Goal: Transaction & Acquisition: Purchase product/service

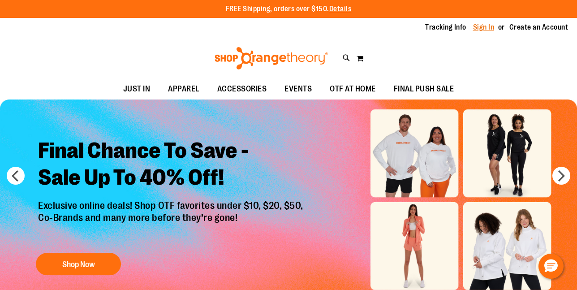
type input "**********"
click at [489, 27] on link "Sign In" at bounding box center [483, 27] width 21 height 10
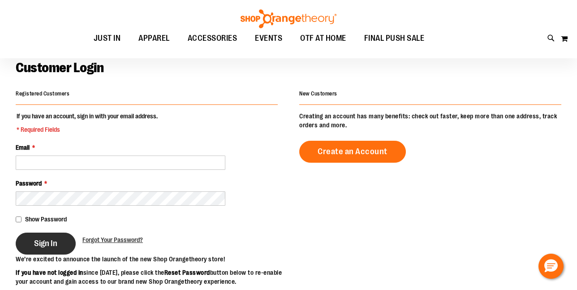
scroll to position [52, 0]
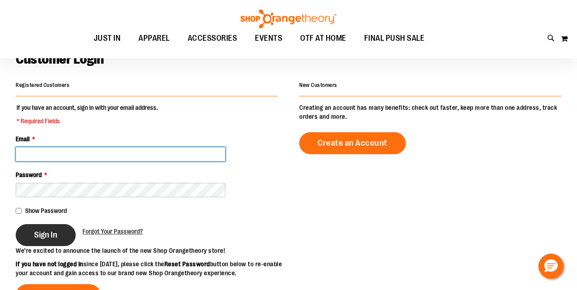
type input "**********"
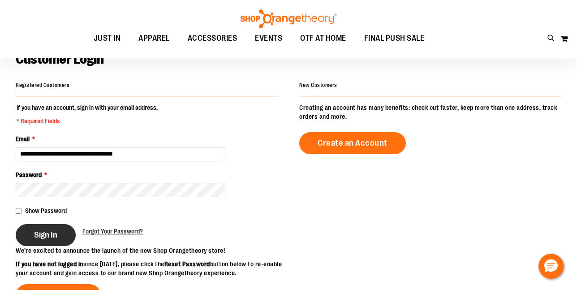
type input "**********"
click at [59, 237] on button "Sign In" at bounding box center [46, 235] width 60 height 22
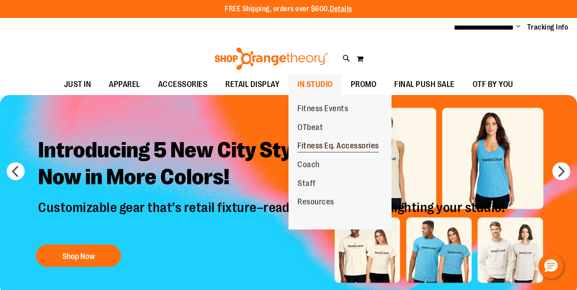
type input "**********"
click at [310, 146] on span "Fitness Eq. Accessories" at bounding box center [337, 146] width 81 height 11
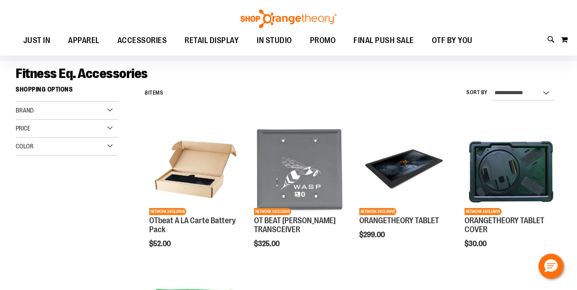
scroll to position [80, 0]
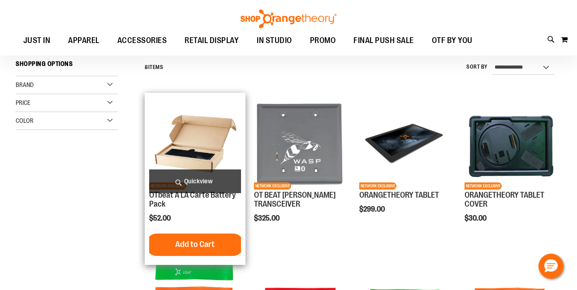
type input "**********"
click at [193, 162] on img "product" at bounding box center [195, 143] width 92 height 92
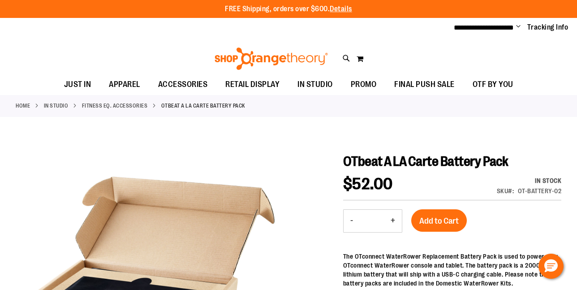
type input "**********"
click at [392, 222] on button "+" at bounding box center [393, 221] width 18 height 22
click at [349, 219] on button "-" at bounding box center [351, 221] width 16 height 22
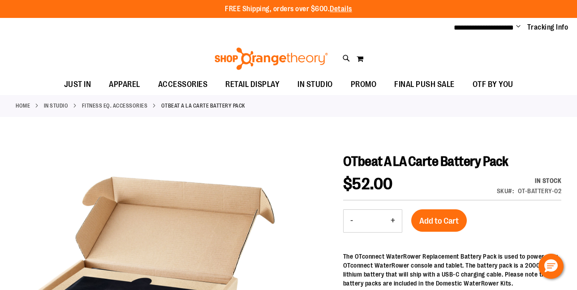
type input "*"
click at [438, 224] on span "Add to Cart" at bounding box center [438, 221] width 39 height 10
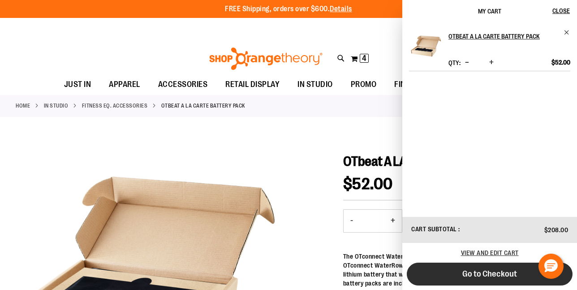
click at [490, 273] on span "Go to Checkout" at bounding box center [489, 274] width 55 height 10
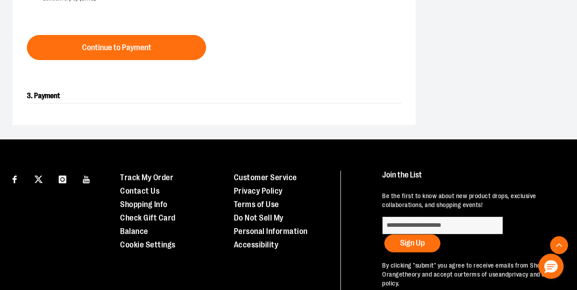
scroll to position [337, 0]
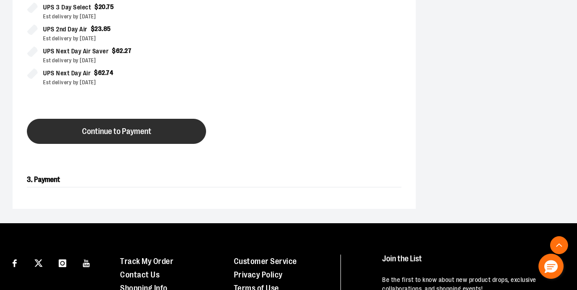
click at [140, 129] on span "Continue to Payment" at bounding box center [116, 131] width 69 height 9
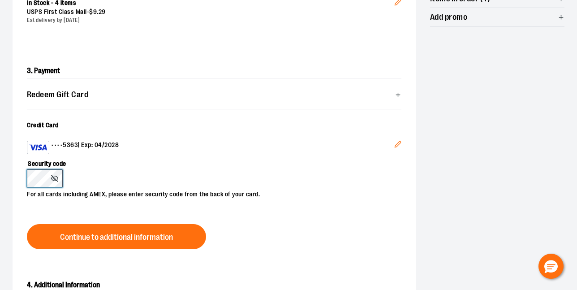
scroll to position [231, 0]
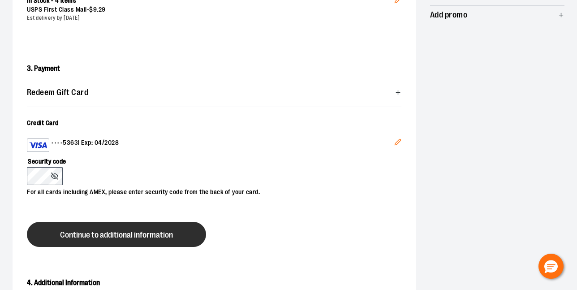
click at [142, 236] on span "Continue to additional information" at bounding box center [116, 235] width 113 height 9
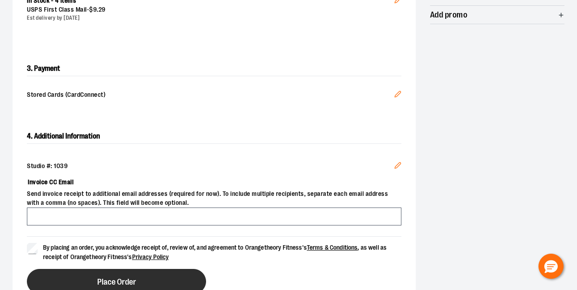
click at [88, 274] on button "Place Order" at bounding box center [116, 281] width 179 height 25
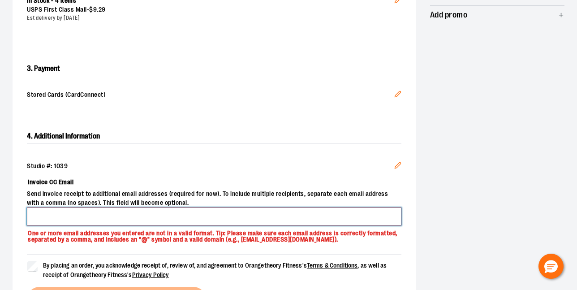
click at [84, 216] on input "Invoice CC Email" at bounding box center [214, 216] width 374 height 18
type input "*"
type input "**********"
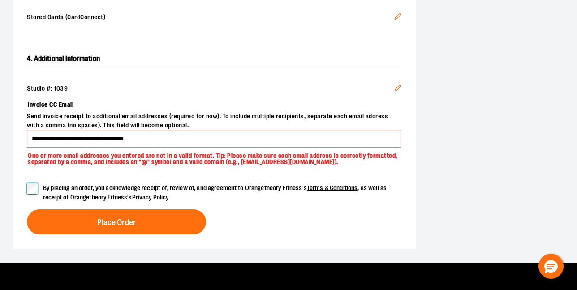
scroll to position [310, 0]
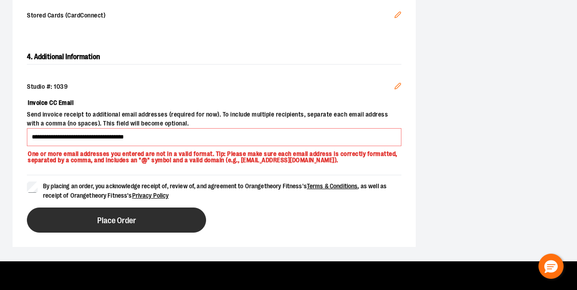
click at [73, 230] on button "Place Order" at bounding box center [116, 219] width 179 height 25
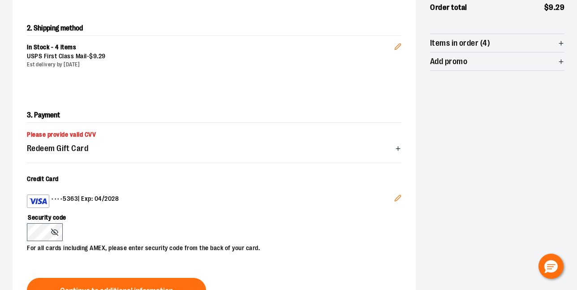
scroll to position [185, 0]
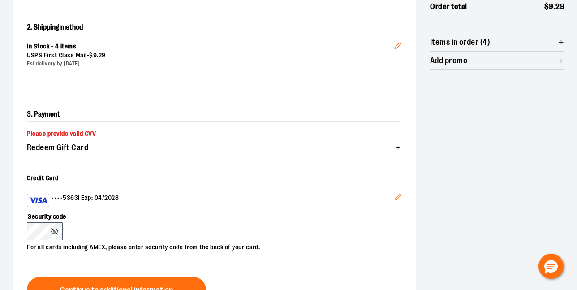
click at [398, 193] on icon "Edit" at bounding box center [397, 196] width 7 height 7
click at [55, 230] on icon at bounding box center [54, 230] width 7 height 7
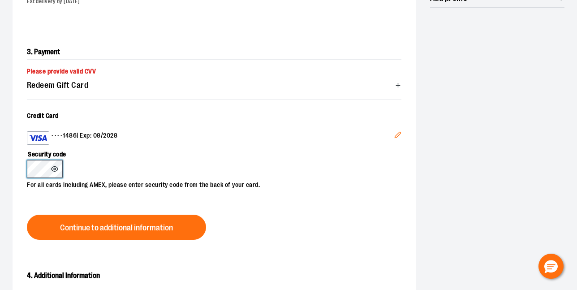
scroll to position [269, 0]
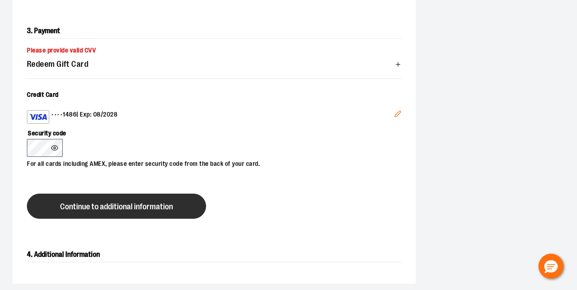
click at [110, 207] on span "Continue to additional information" at bounding box center [116, 206] width 113 height 9
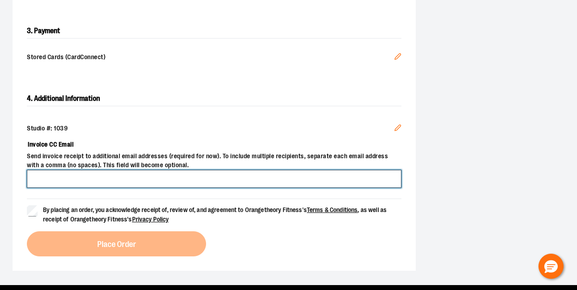
click at [77, 183] on input "Invoice CC Email" at bounding box center [214, 179] width 374 height 18
type input "**********"
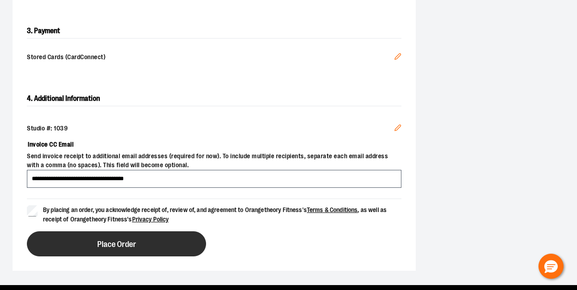
click at [88, 244] on button "Place Order" at bounding box center [116, 243] width 179 height 25
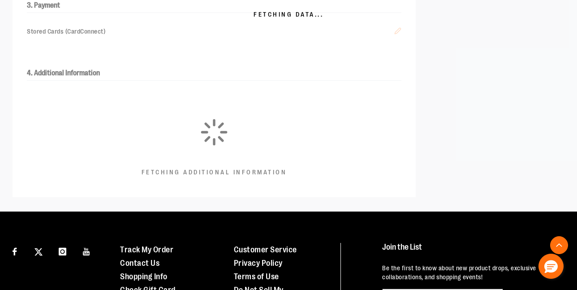
scroll to position [0, 0]
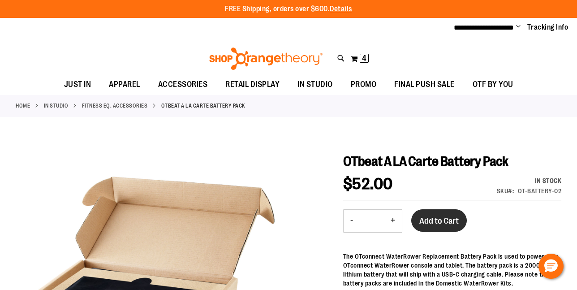
type input "**********"
click at [446, 219] on span "Add to Cart" at bounding box center [438, 221] width 39 height 10
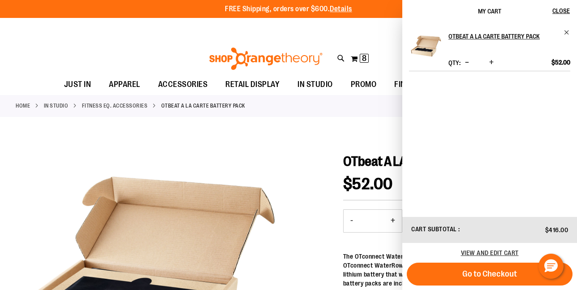
click at [465, 62] on span "Decrease product quantity" at bounding box center [467, 62] width 4 height 9
click at [567, 32] on span "Remove item" at bounding box center [566, 32] width 7 height 7
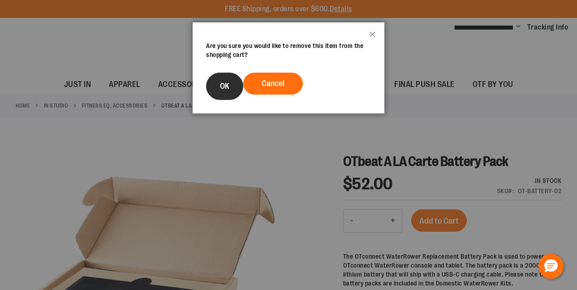
click at [223, 99] on button "OK" at bounding box center [224, 86] width 37 height 27
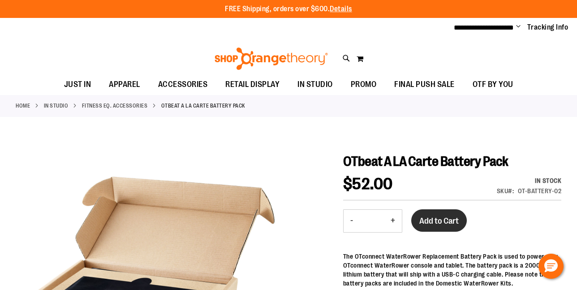
click at [450, 216] on span "Add to Cart" at bounding box center [438, 221] width 39 height 10
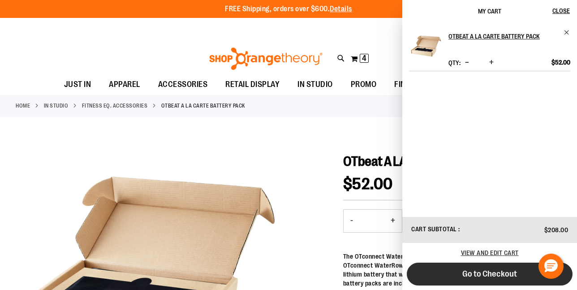
click at [464, 274] on span "Go to Checkout" at bounding box center [489, 274] width 55 height 10
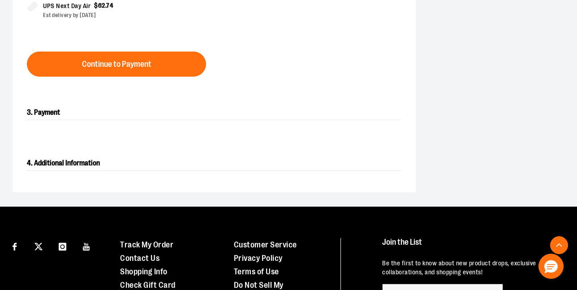
scroll to position [405, 0]
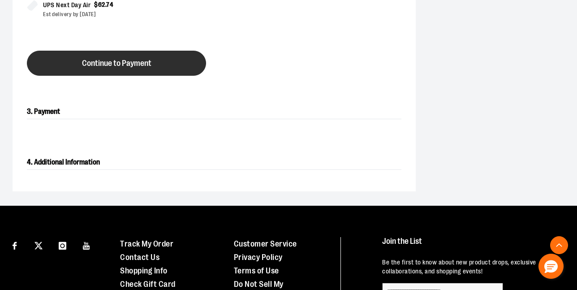
click at [127, 68] on button "Continue to Payment" at bounding box center [116, 63] width 179 height 25
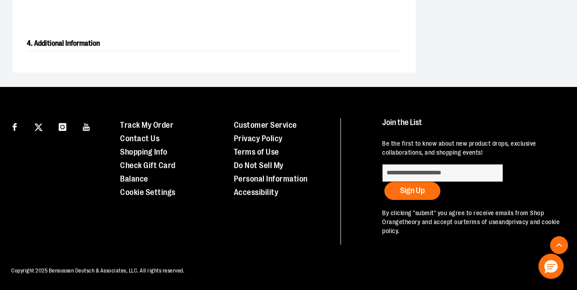
scroll to position [228, 0]
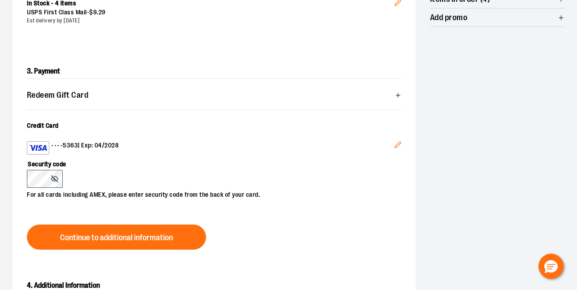
click at [395, 147] on icon "Edit" at bounding box center [398, 145] width 6 height 6
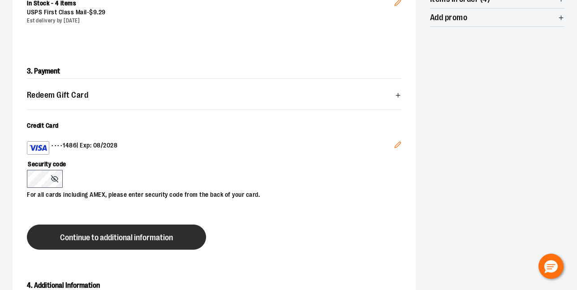
click at [69, 236] on span "Continue to additional information" at bounding box center [116, 237] width 113 height 9
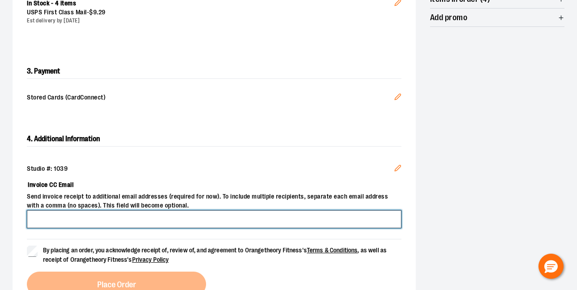
click at [77, 222] on input "Invoice CC Email" at bounding box center [214, 219] width 374 height 18
type input "**********"
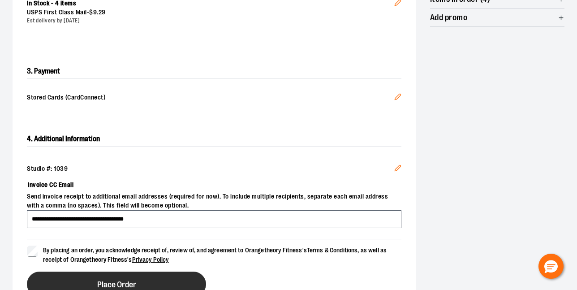
click at [80, 281] on button "Place Order" at bounding box center [116, 283] width 179 height 25
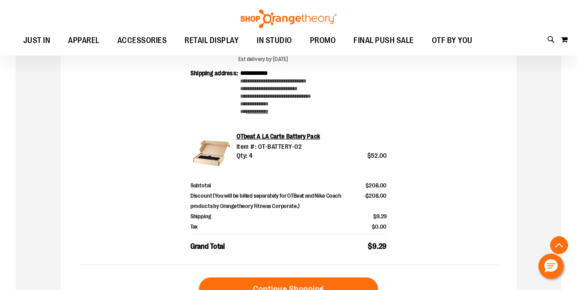
scroll to position [270, 0]
